Goal: Navigation & Orientation: Find specific page/section

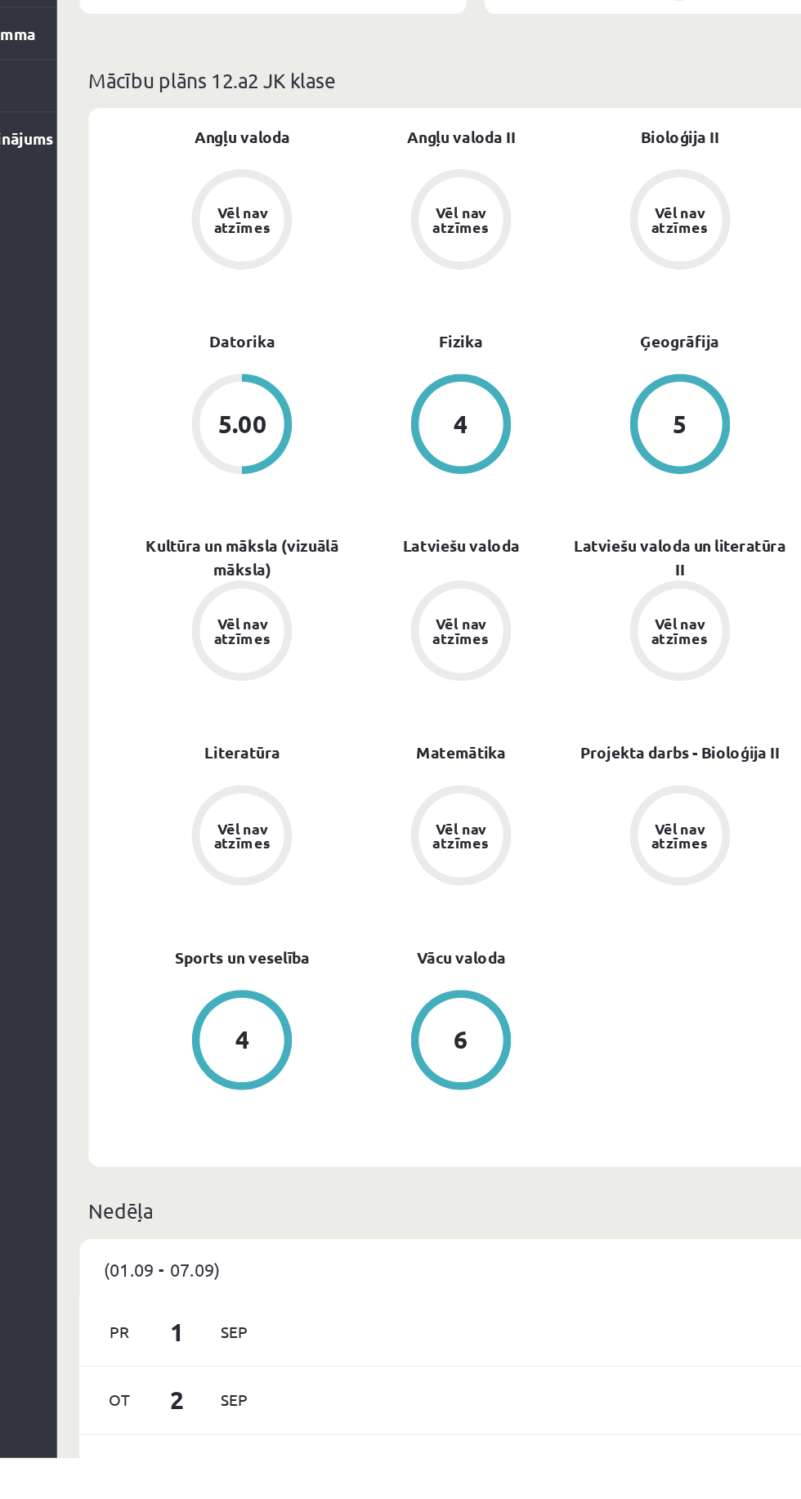
click at [324, 1078] on div "Vēl nav atzīmes" at bounding box center [322, 1041] width 74 height 74
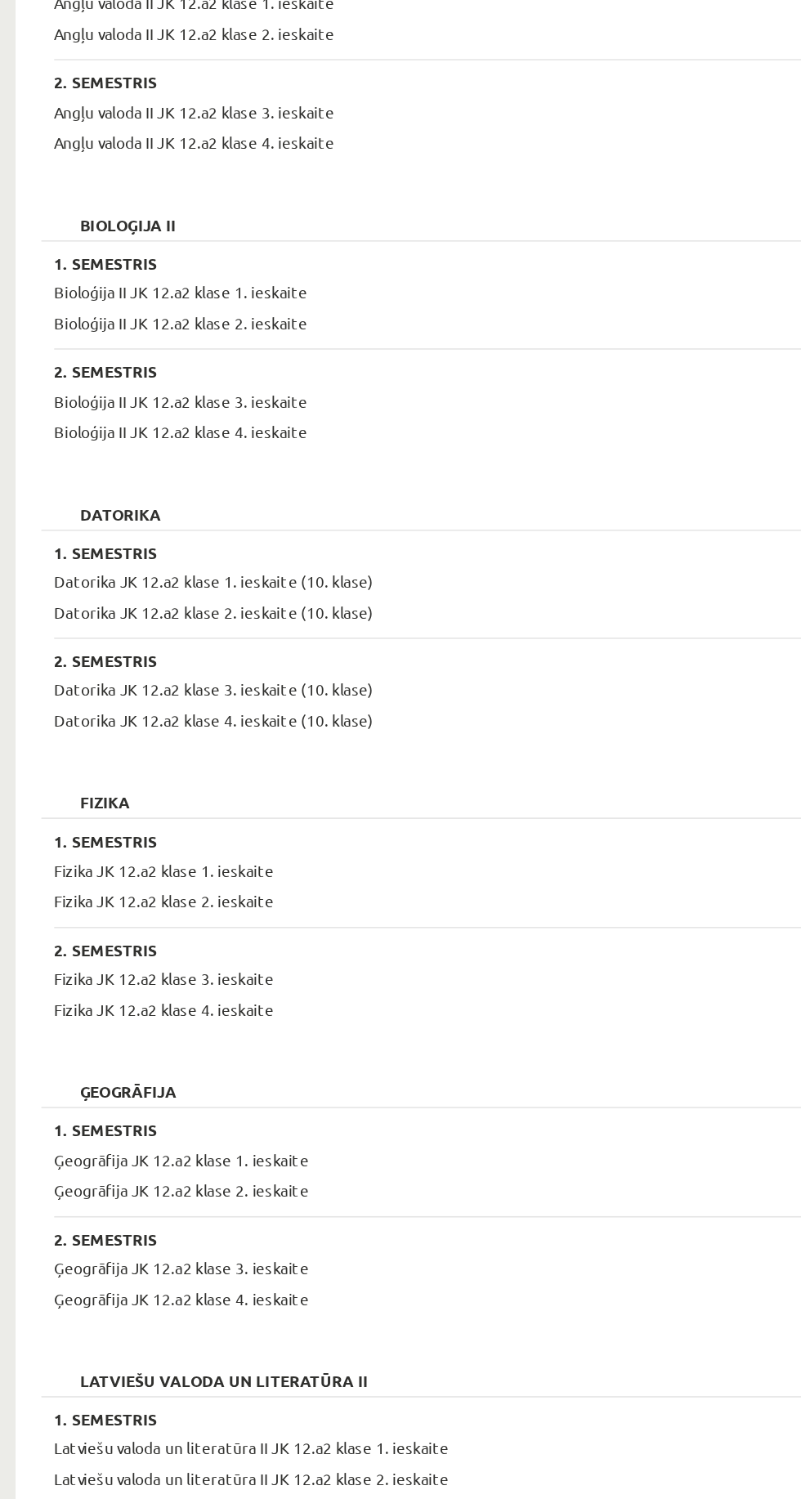
click at [476, 745] on div "Datorika JK 12.a2 klase 1. ieskaite (10. klase)" at bounding box center [447, 743] width 464 height 16
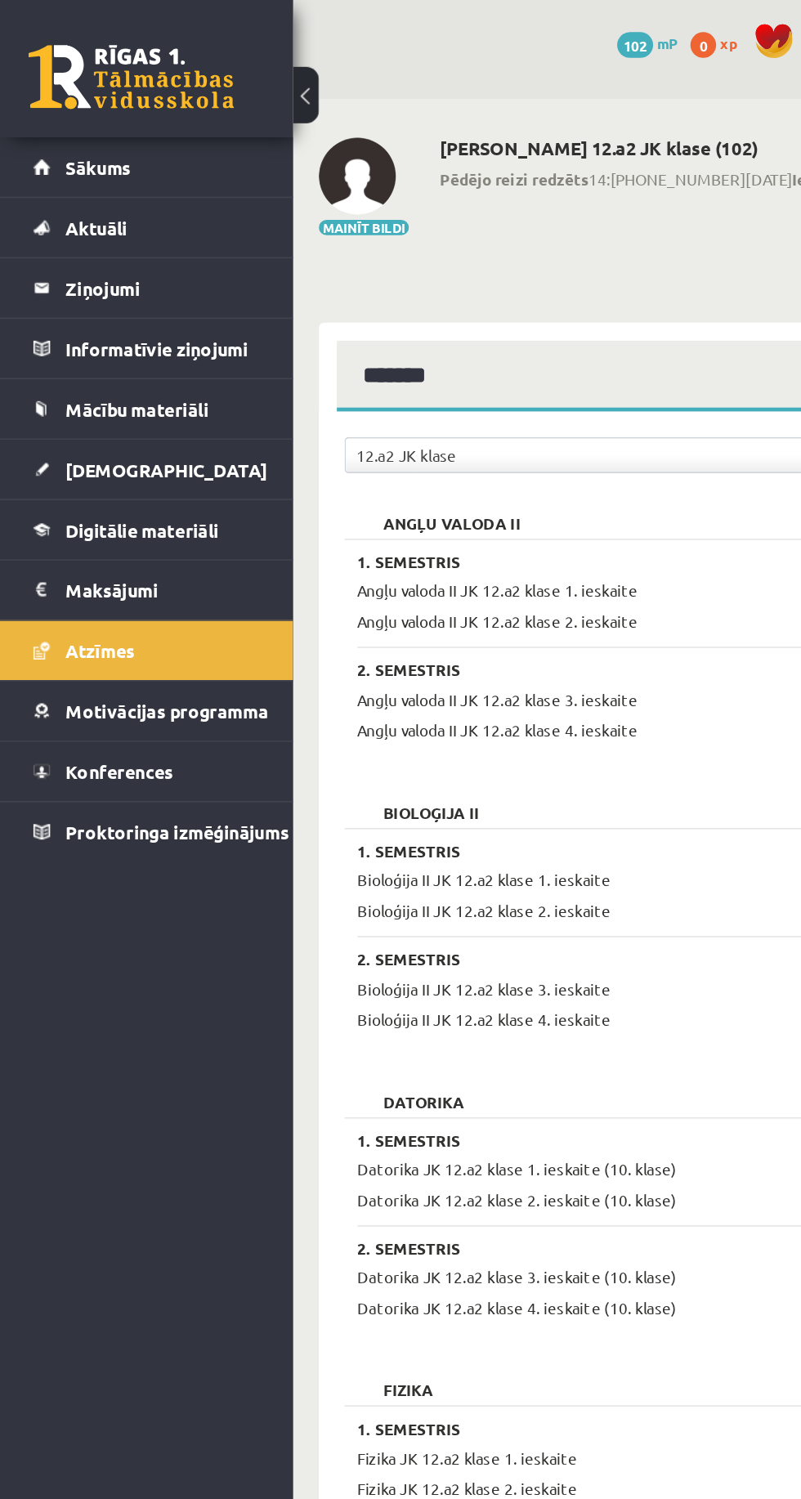
click at [136, 217] on legend "Informatīvie ziņojumi 0" at bounding box center [104, 222] width 124 height 38
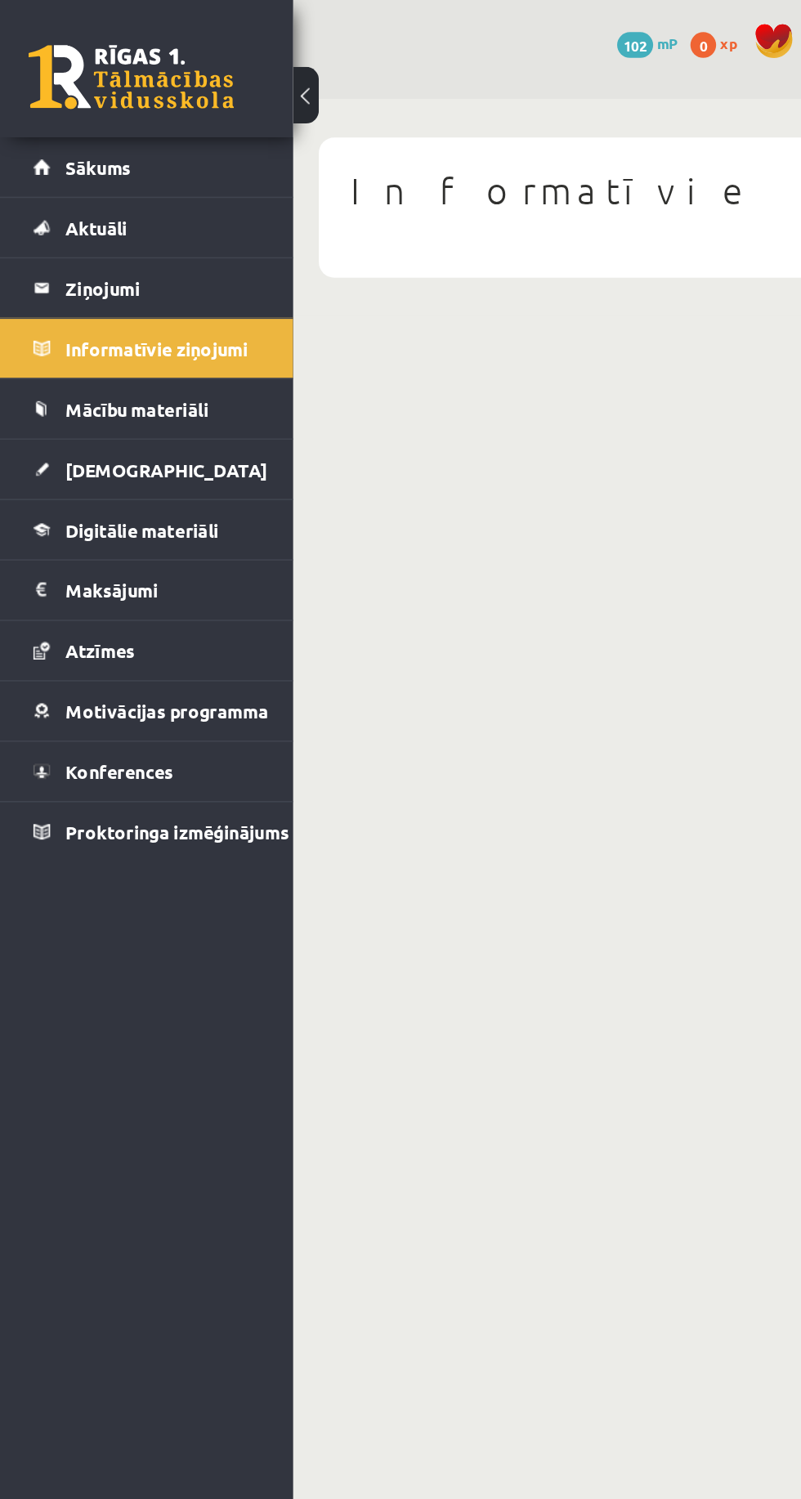
click at [113, 135] on link "Aktuāli" at bounding box center [93, 145] width 145 height 38
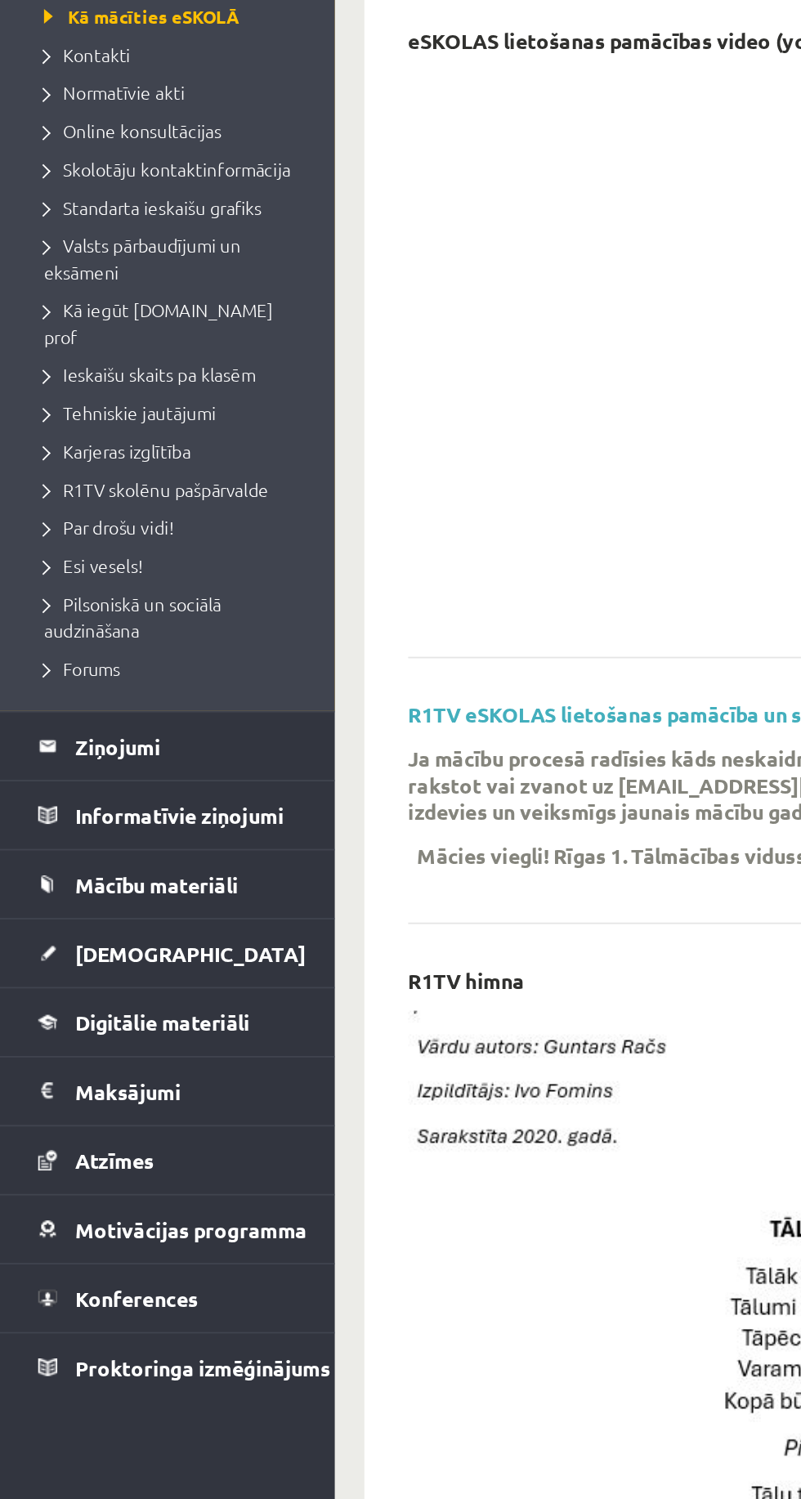
click at [107, 248] on span "Online konsultācijas" at bounding box center [74, 250] width 99 height 13
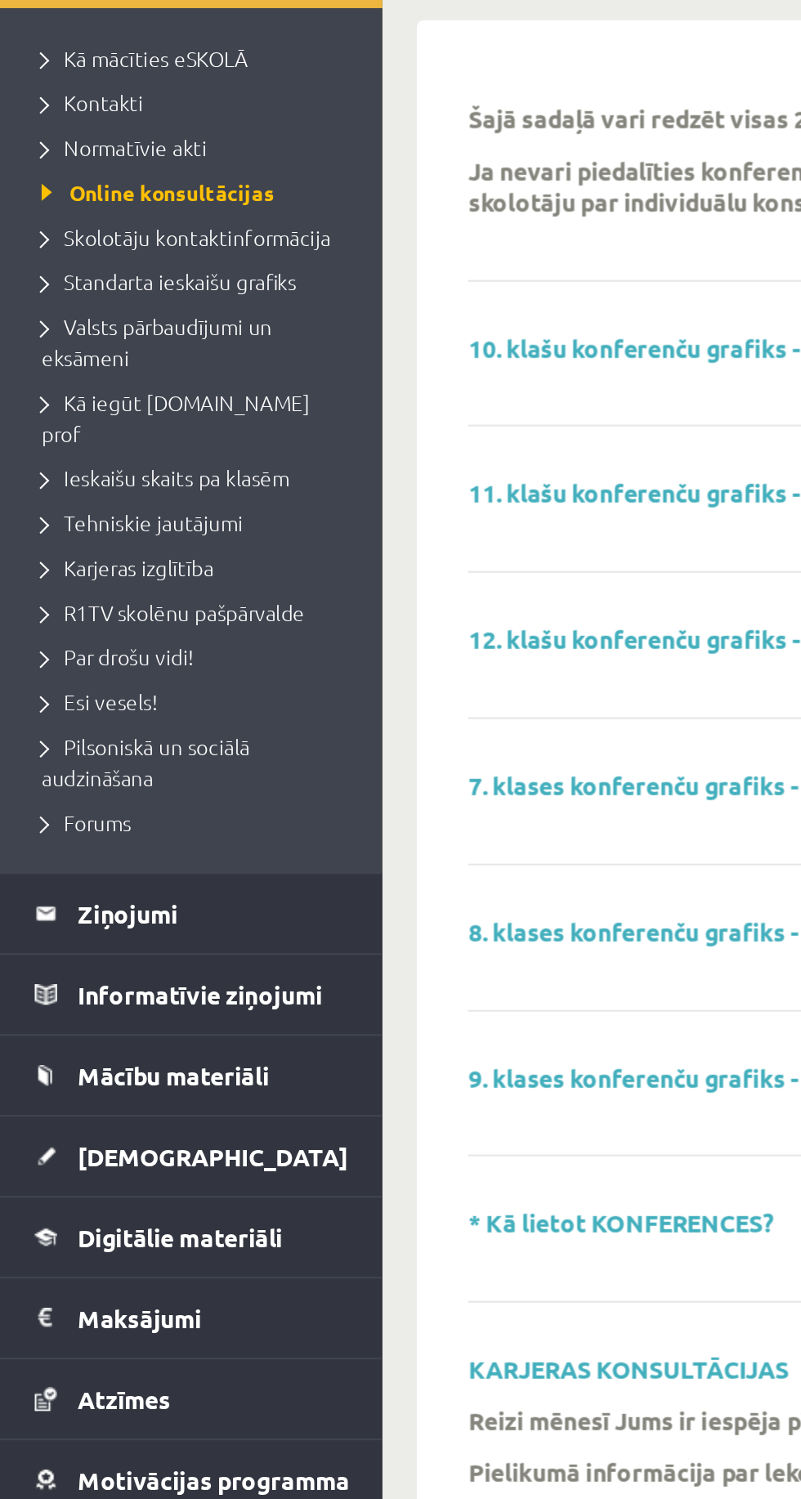
click at [119, 321] on link "Valsts pārbaudījumi un eksāmeni" at bounding box center [97, 321] width 145 height 29
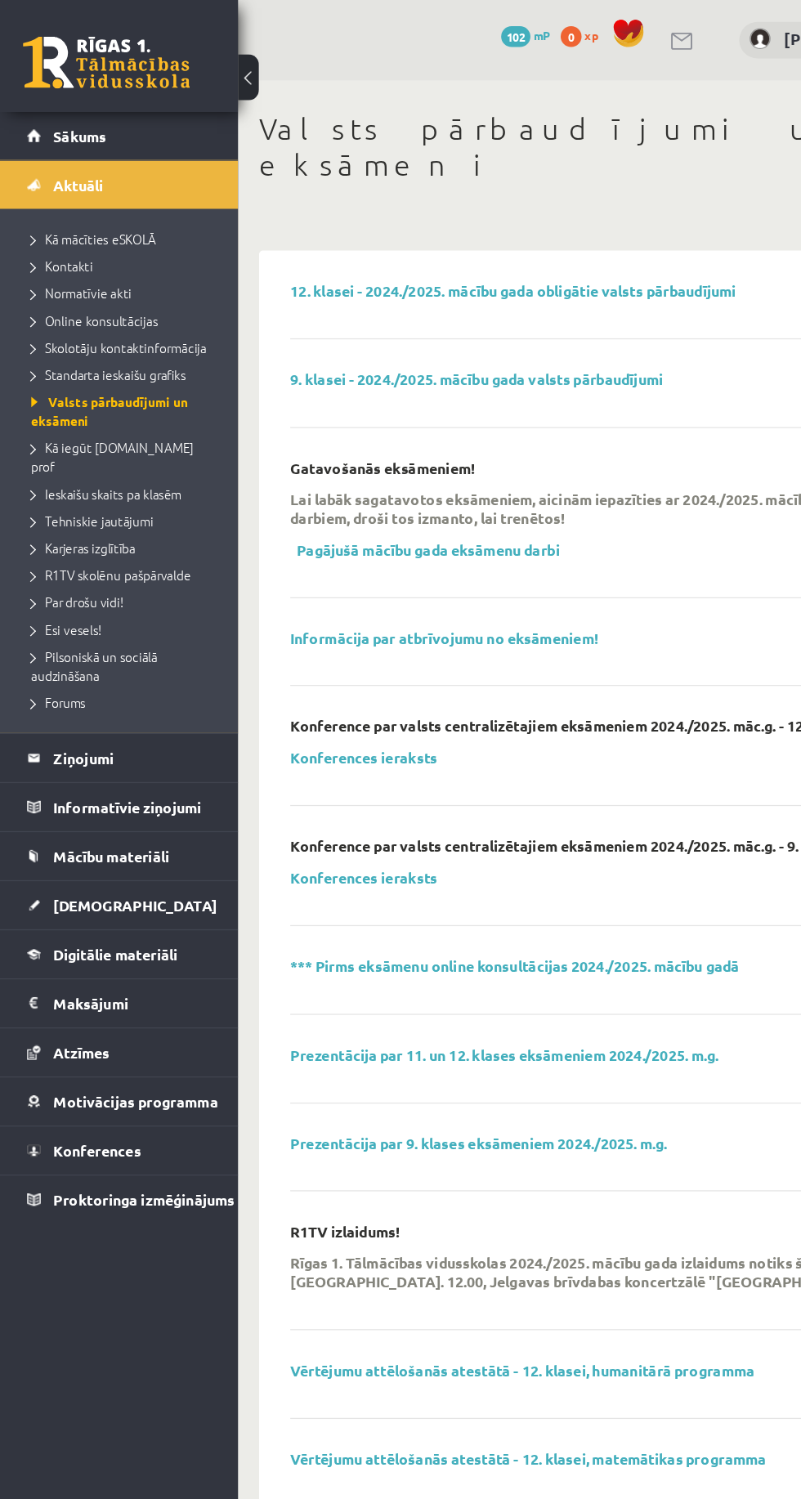
click at [107, 355] on link "Kā iegūt [DOMAIN_NAME] prof" at bounding box center [97, 357] width 145 height 29
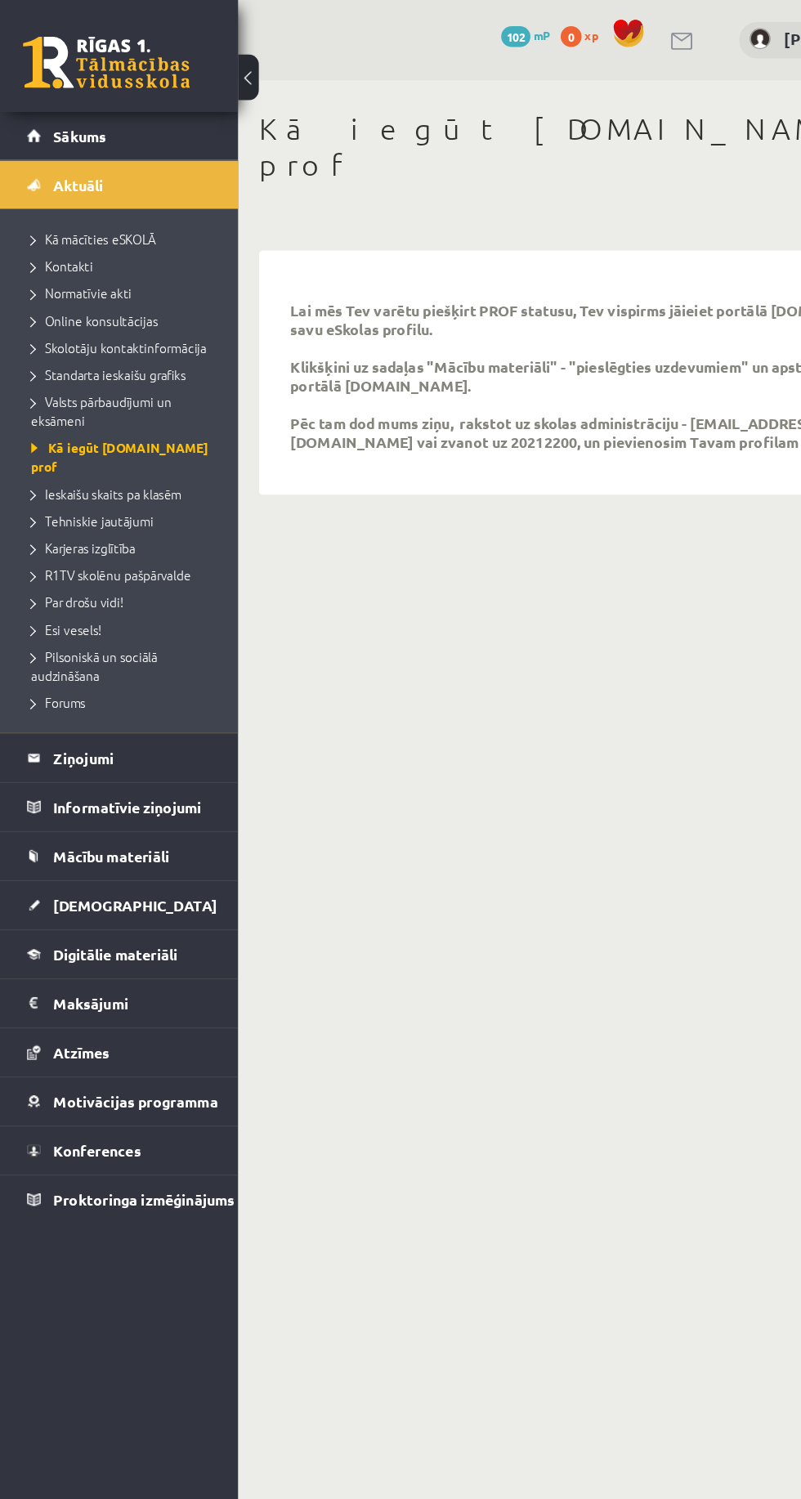
click at [54, 663] on span "Mācību materiāli" at bounding box center [87, 670] width 91 height 15
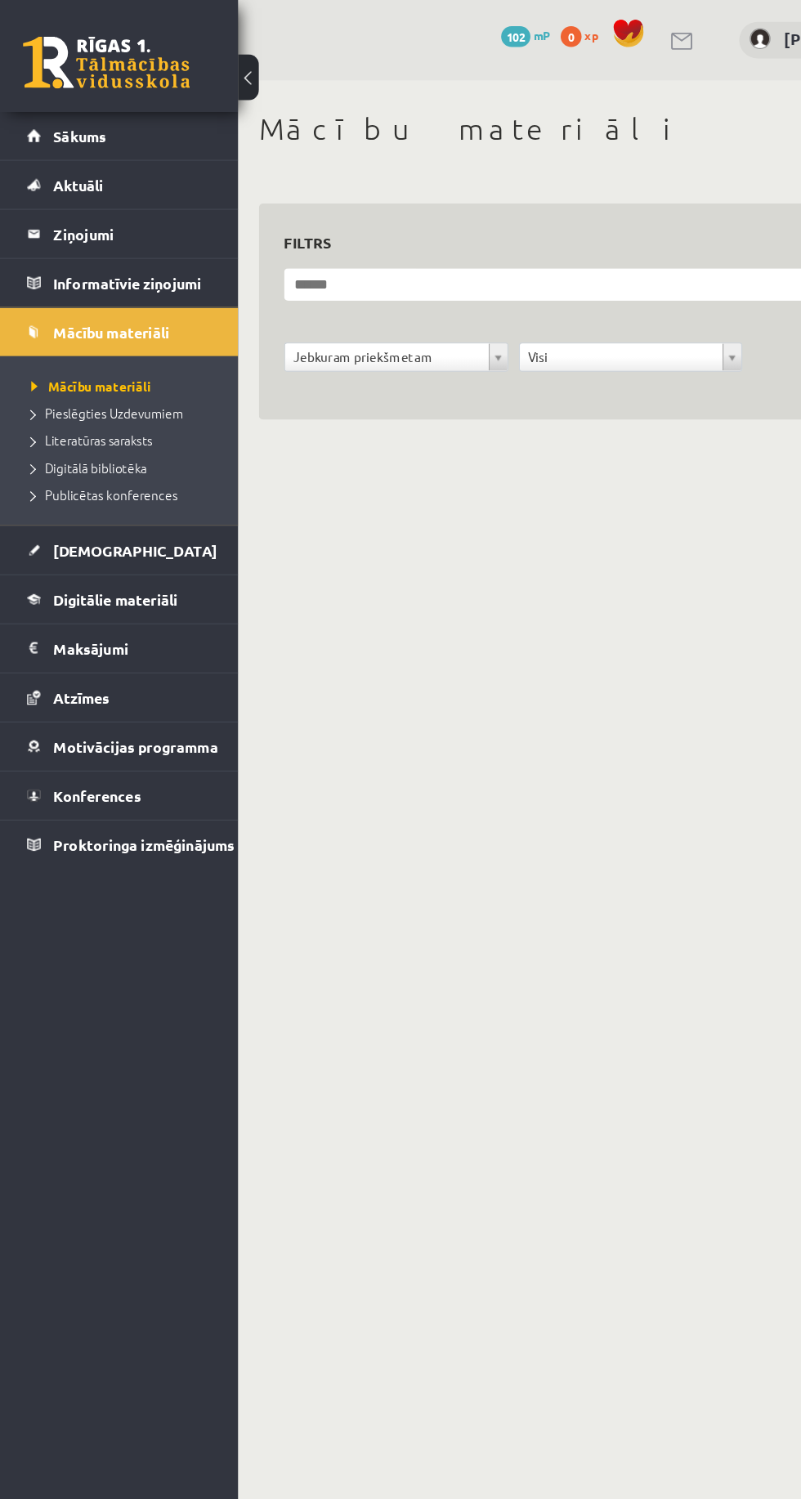
click at [130, 328] on link "Pieslēgties Uzdevumiem" at bounding box center [97, 323] width 145 height 15
click at [25, 344] on span "Literatūras saraksts" at bounding box center [72, 344] width 95 height 13
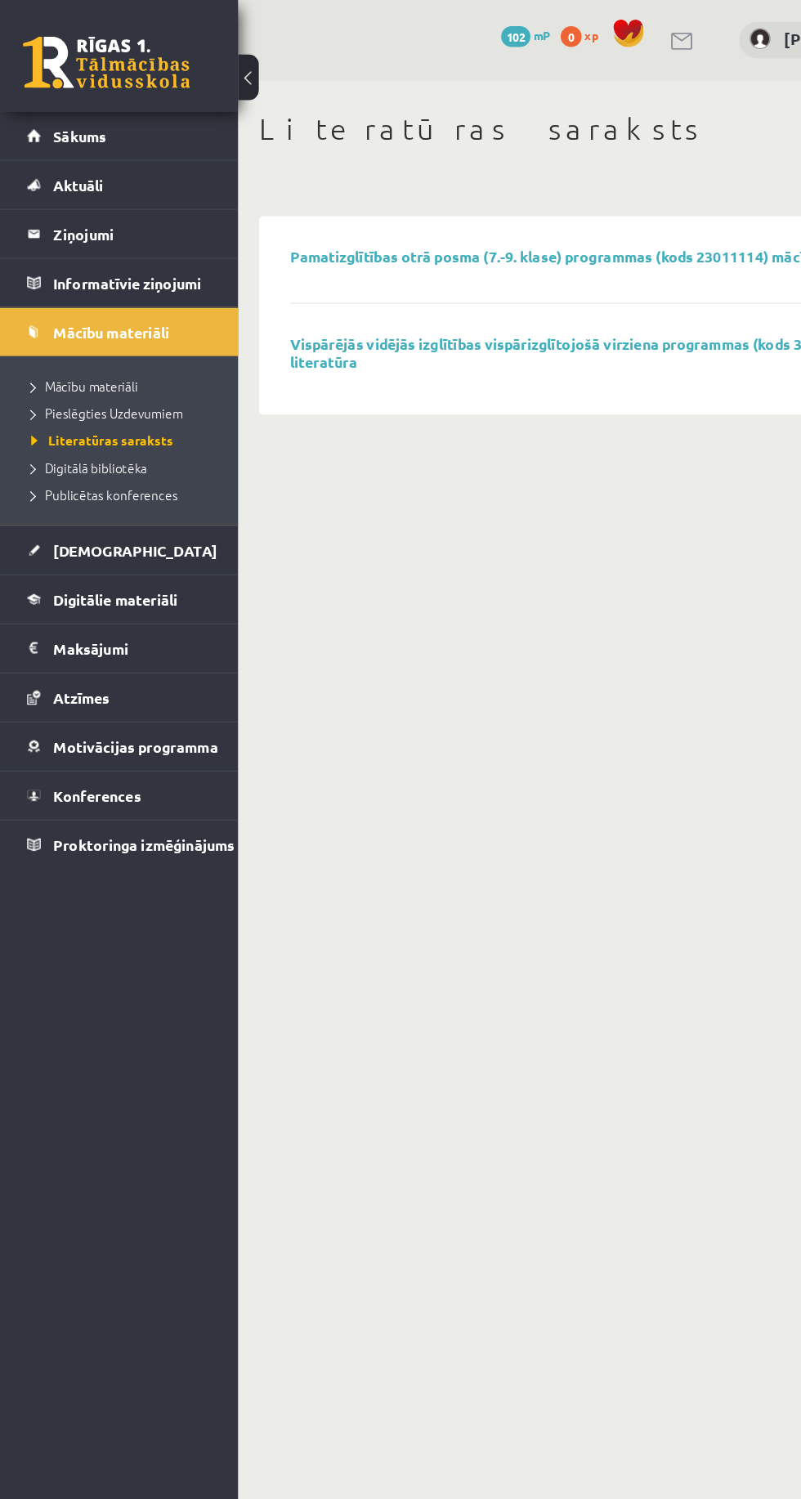
click at [42, 364] on span "Digitālā bibliotēka" at bounding box center [70, 366] width 91 height 13
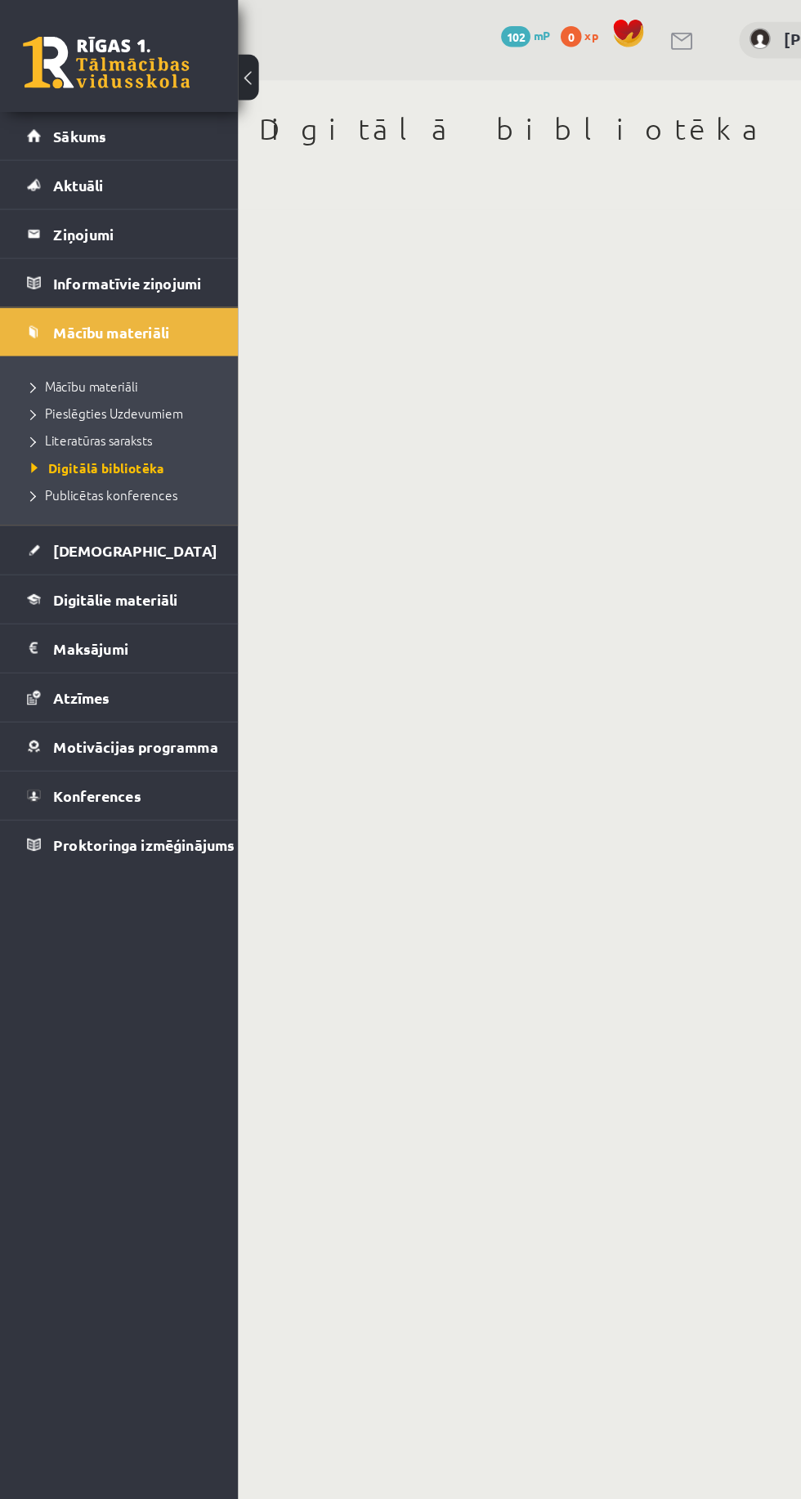
click at [40, 387] on span "Publicētas konferences" at bounding box center [82, 387] width 114 height 13
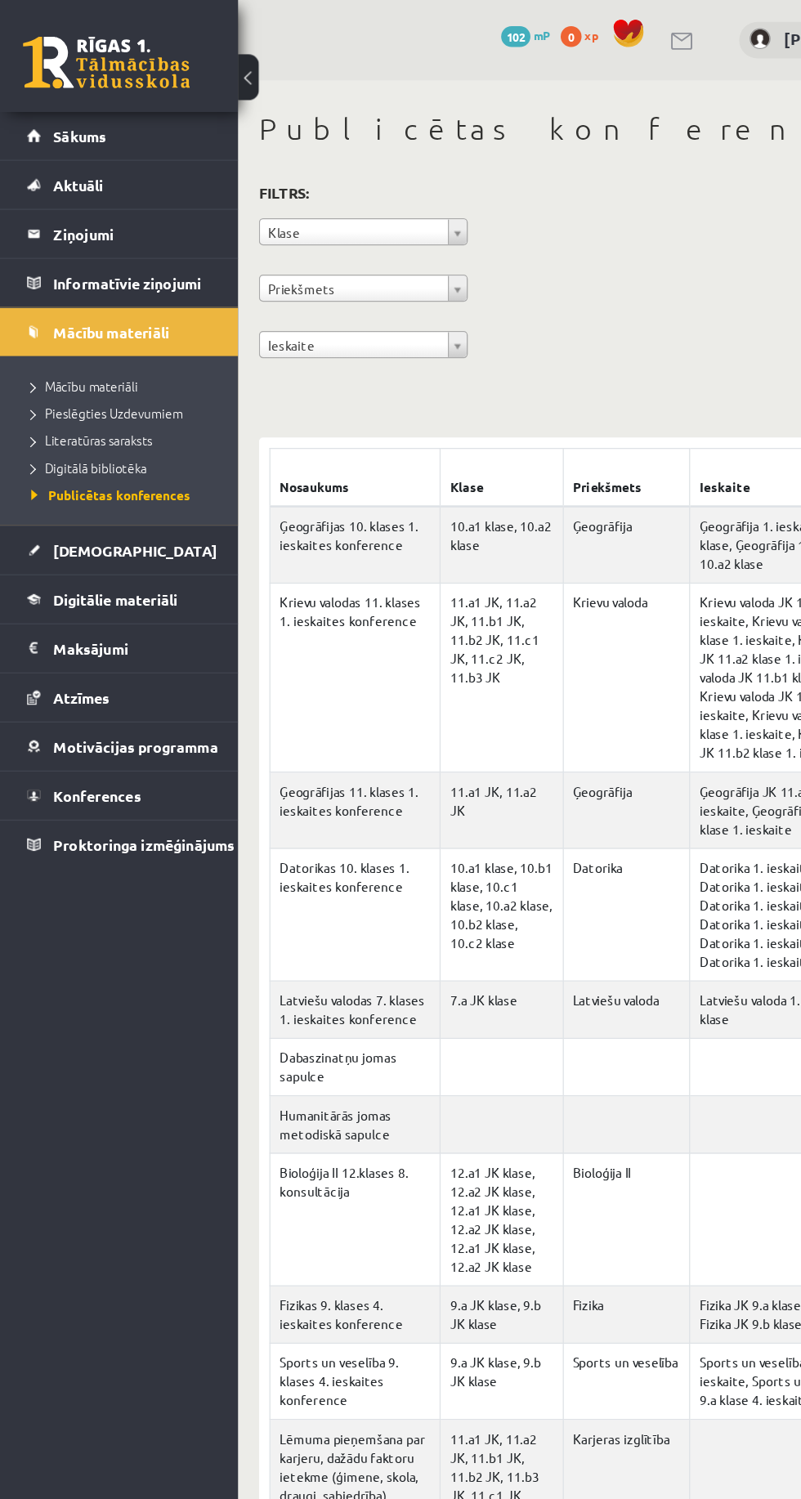
click at [50, 427] on span "[DEMOGRAPHIC_DATA]" at bounding box center [106, 430] width 128 height 15
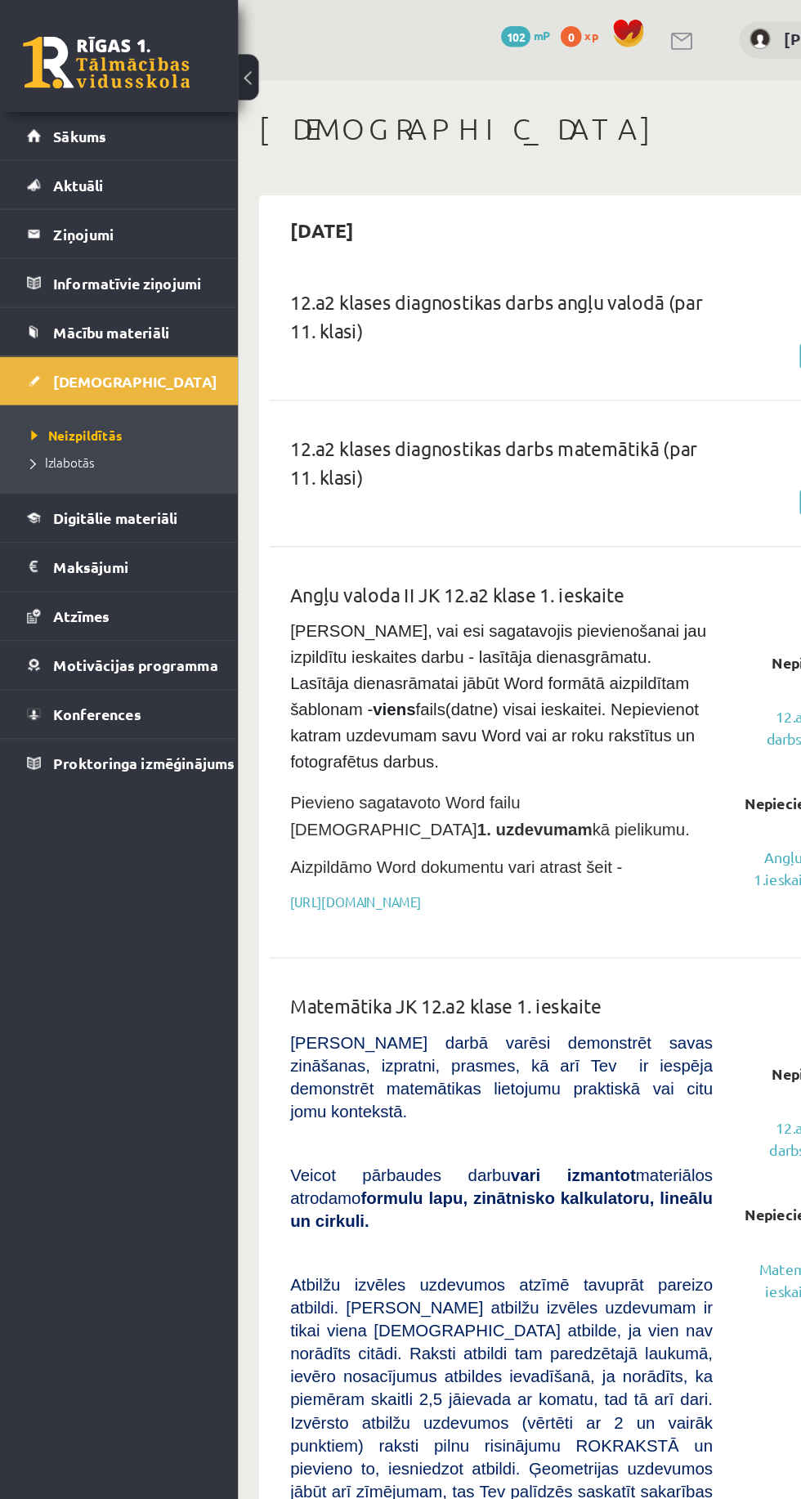
click at [50, 401] on span "Digitālie materiāli" at bounding box center [90, 405] width 97 height 15
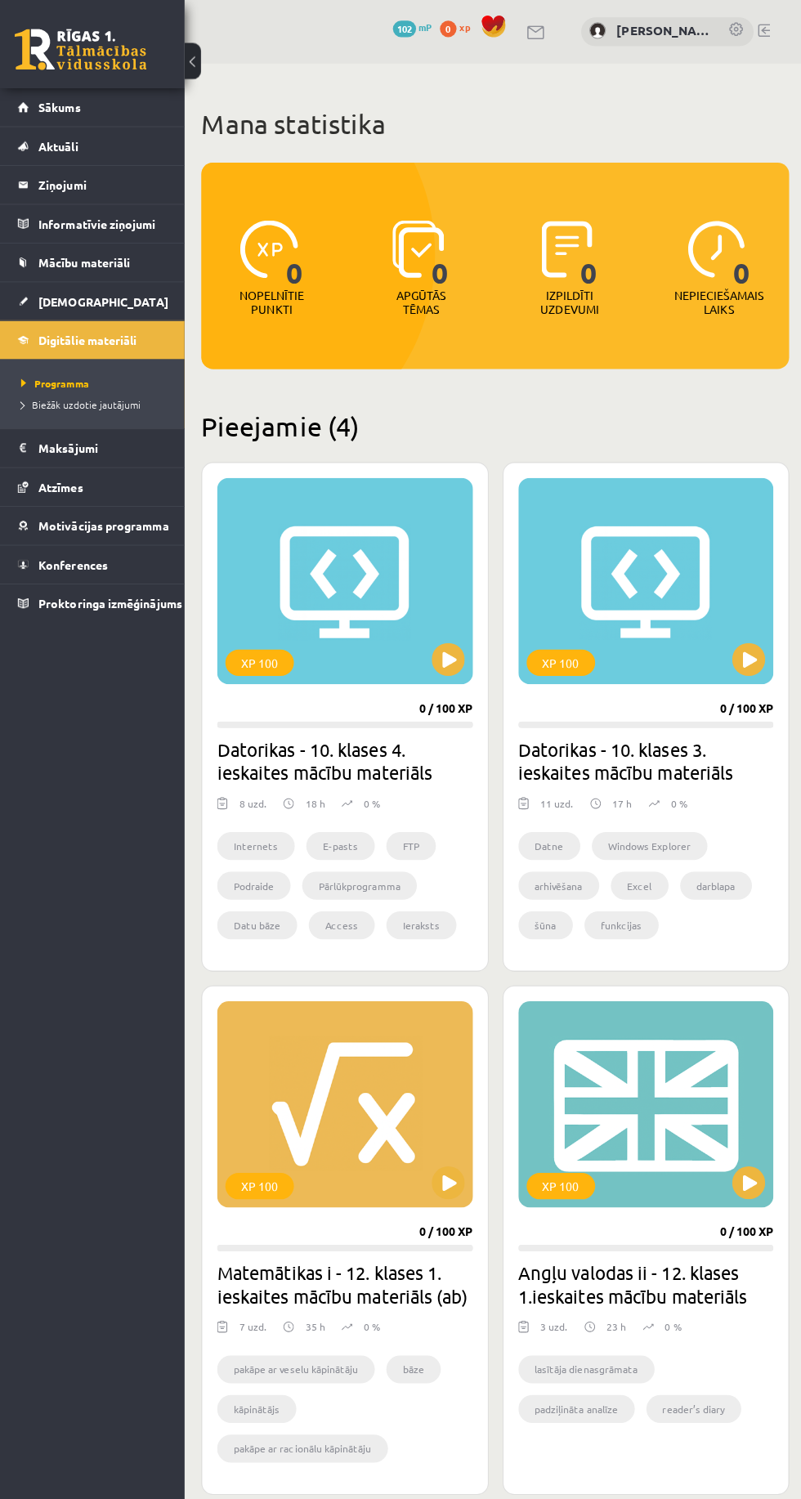
click at [63, 444] on legend "Maksājumi 0" at bounding box center [104, 444] width 124 height 38
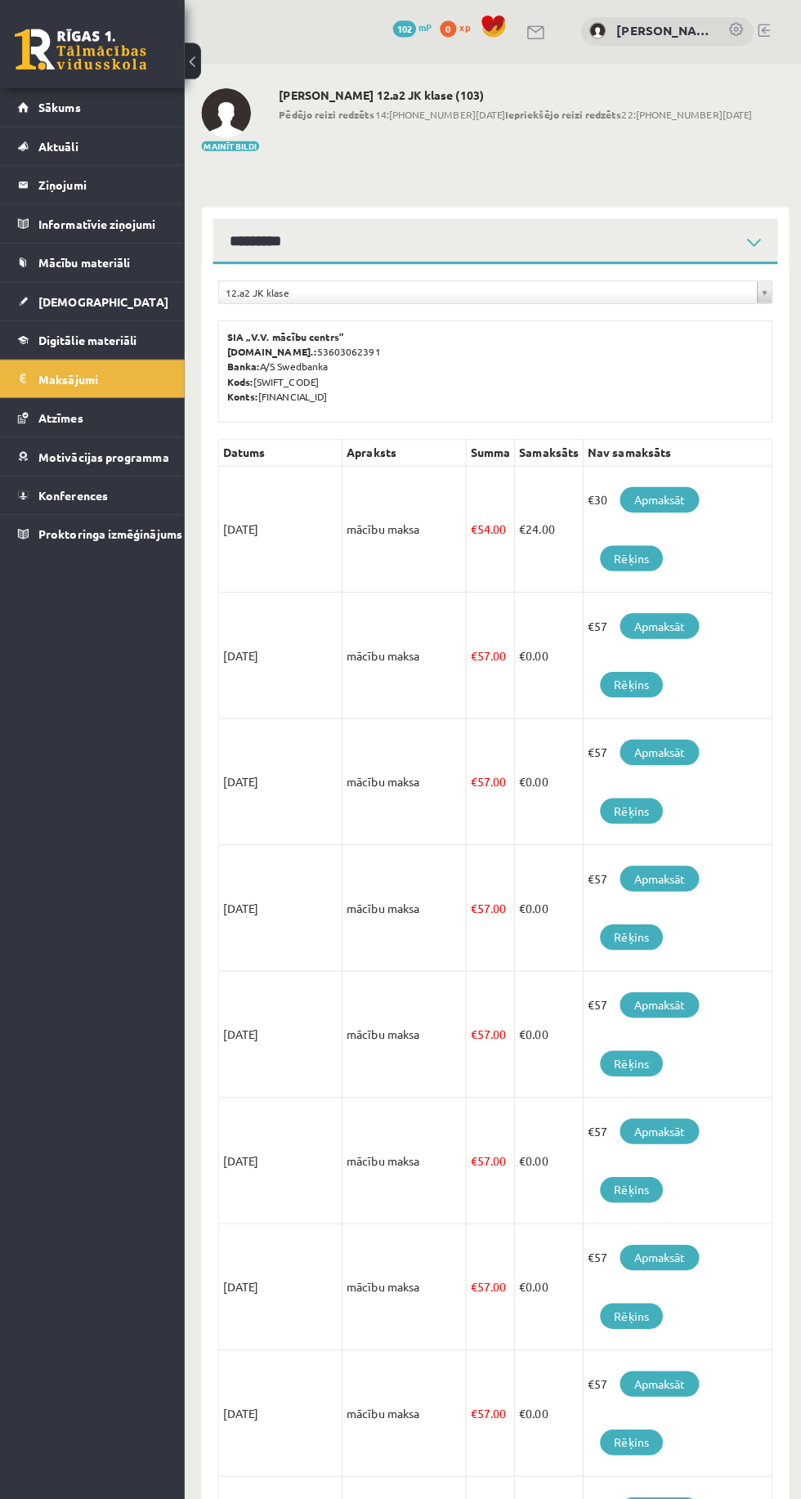
click at [59, 406] on span "Atzīmes" at bounding box center [64, 413] width 44 height 15
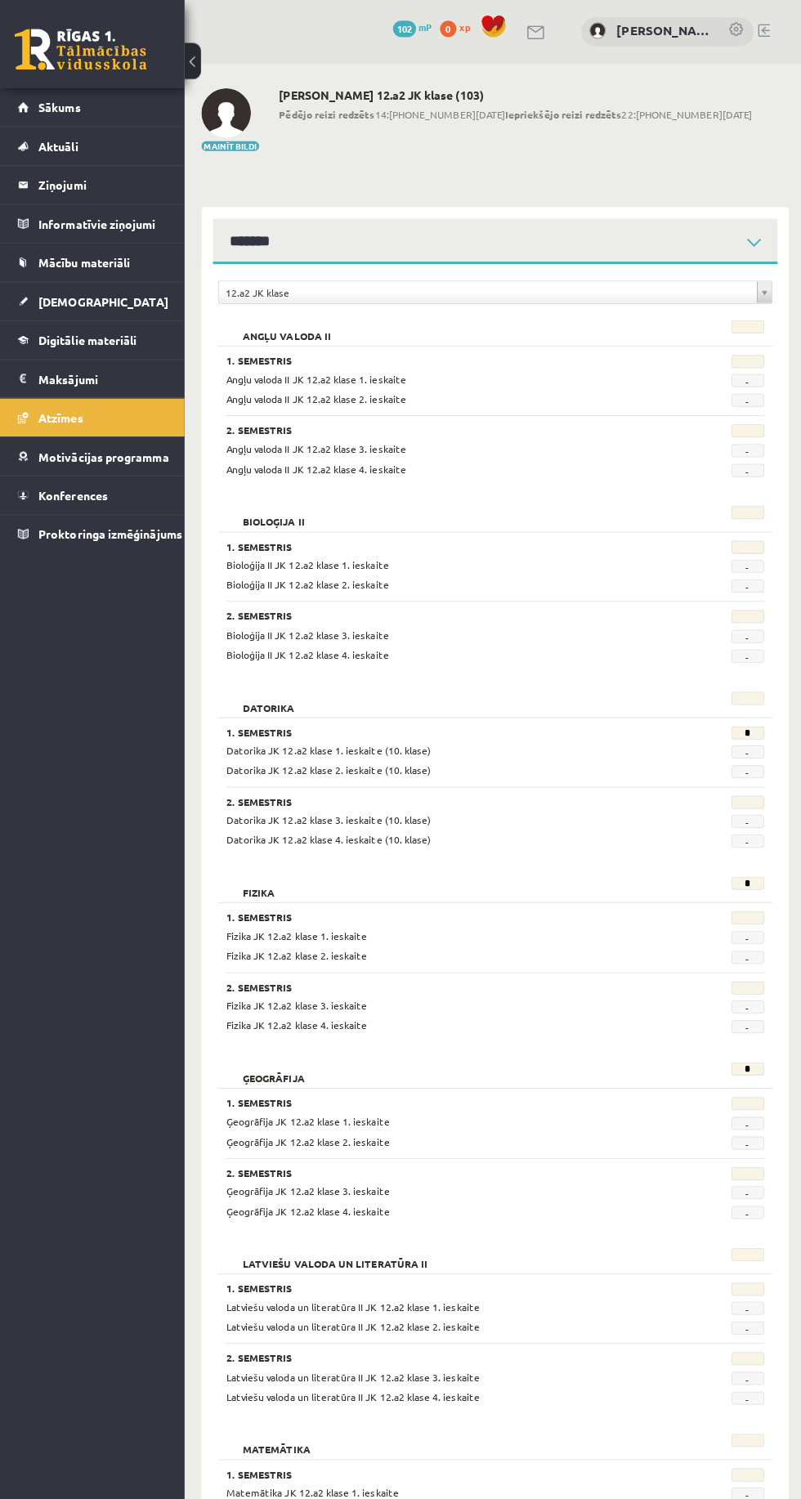
click at [59, 452] on span "Motivācijas programma" at bounding box center [106, 452] width 129 height 15
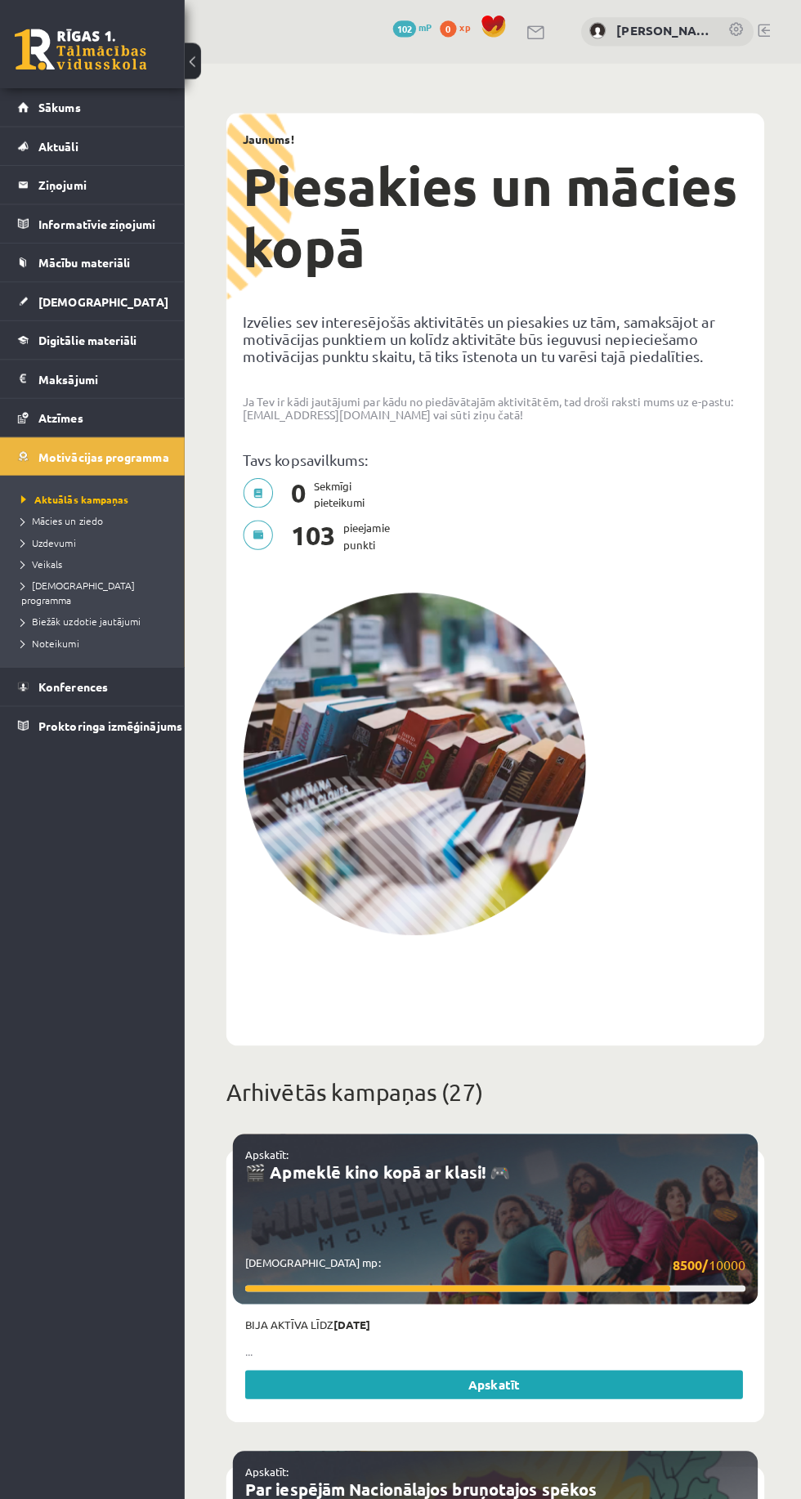
click at [45, 677] on link "Konferences" at bounding box center [93, 680] width 145 height 38
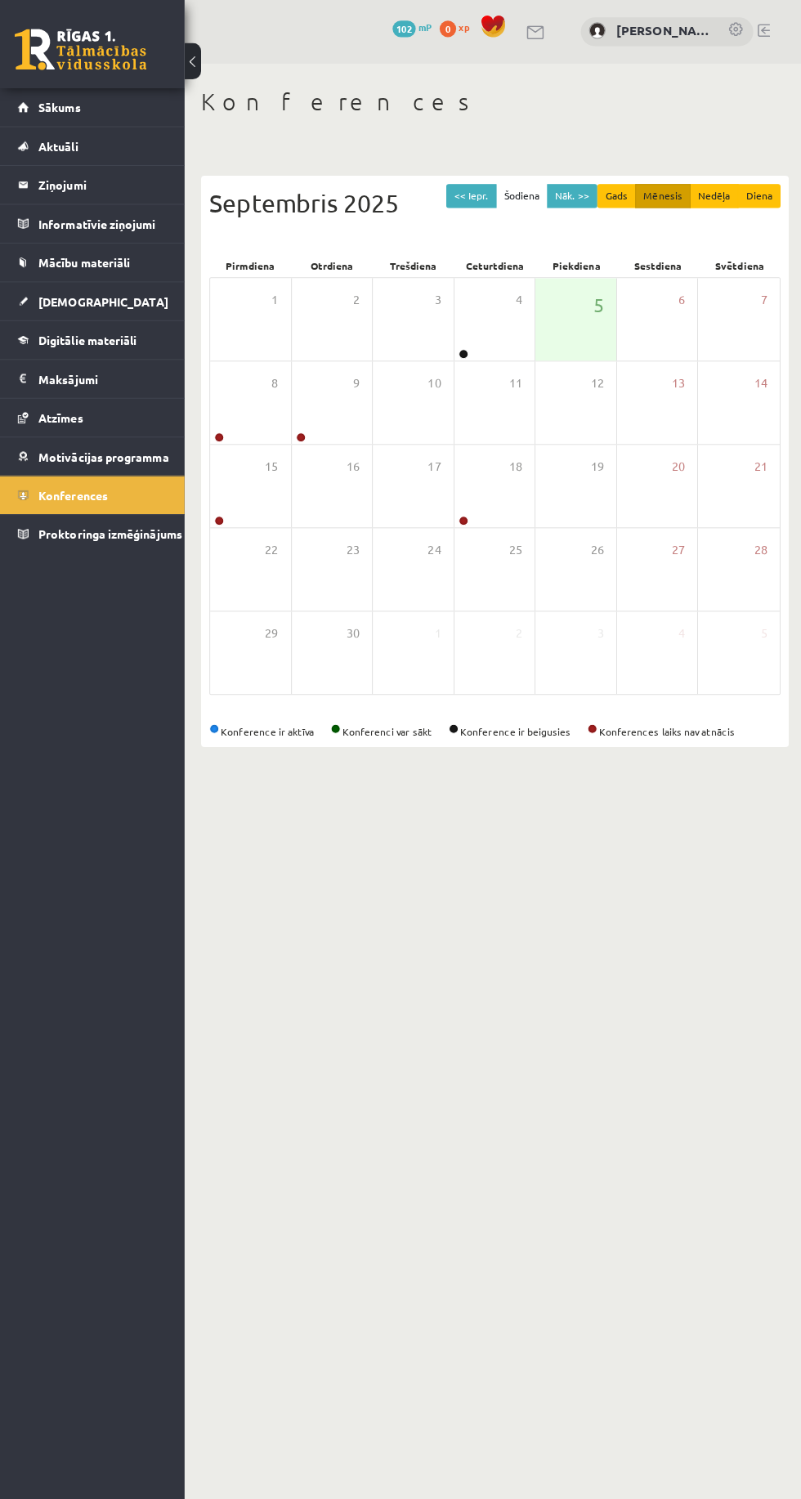
click at [220, 403] on div "8" at bounding box center [252, 399] width 80 height 82
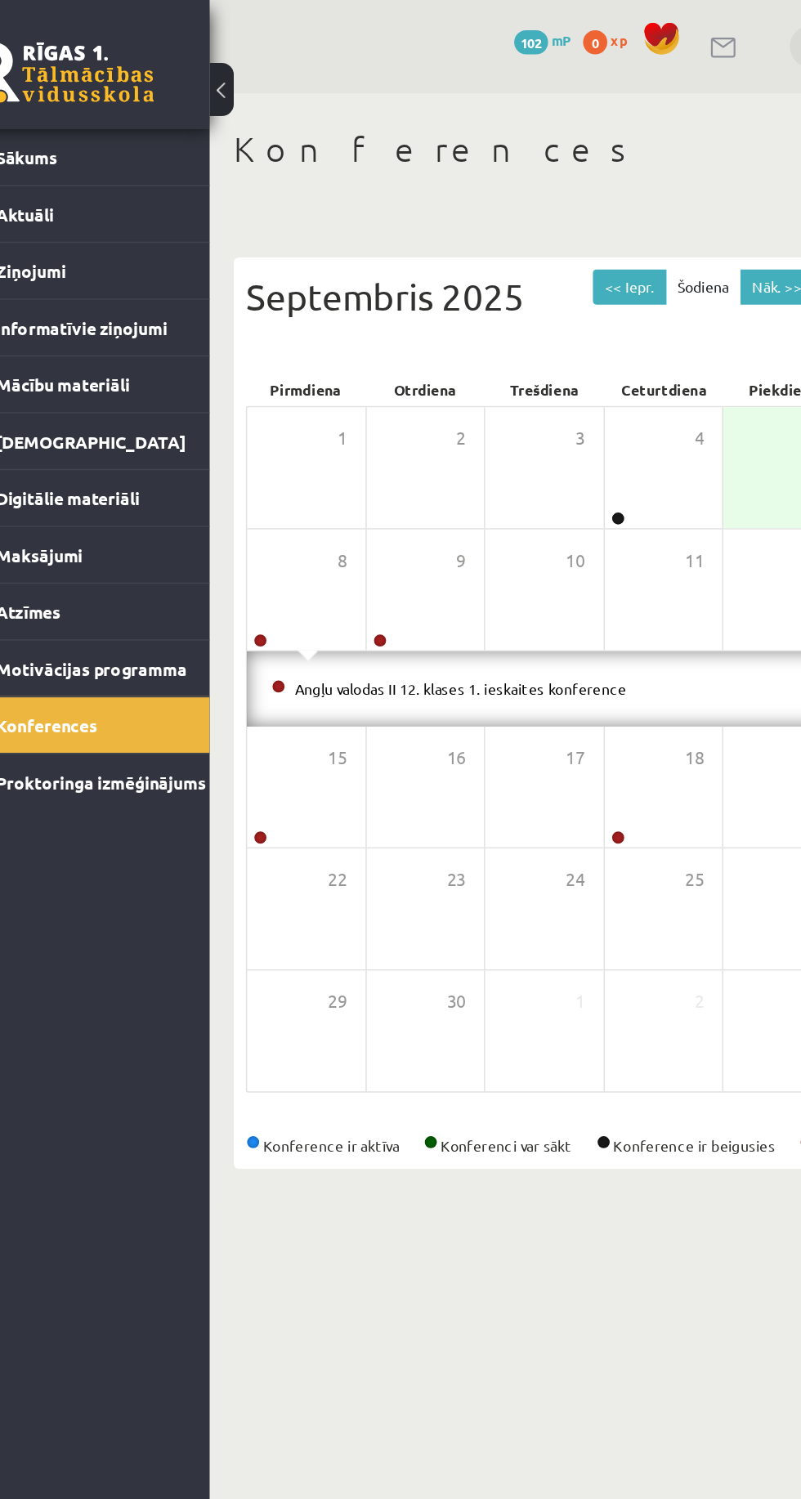
click at [275, 380] on span "8" at bounding box center [276, 379] width 7 height 18
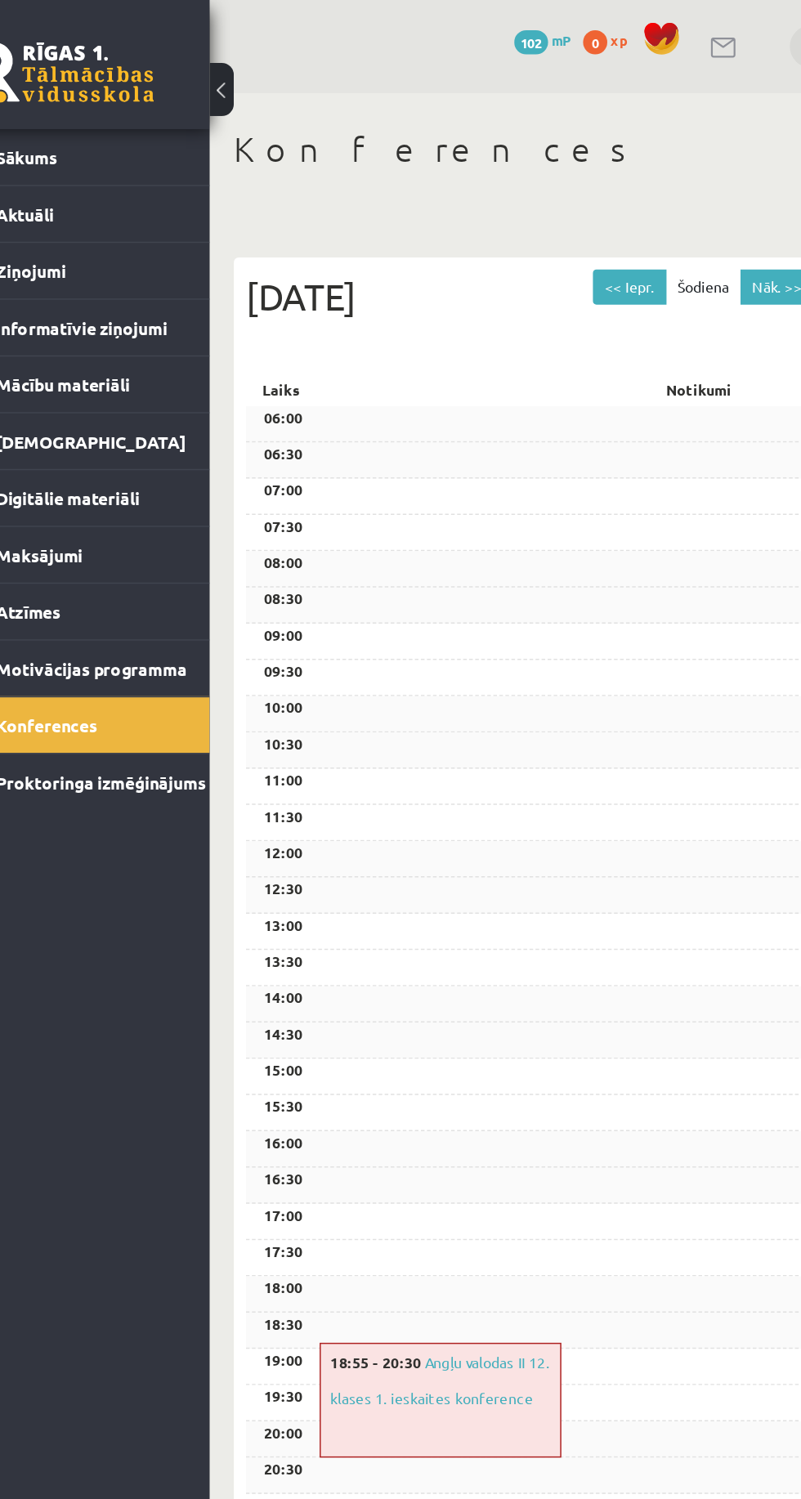
click at [344, 373] on div "07:30" at bounding box center [493, 360] width 565 height 25
